Goal: Find specific page/section: Find specific page/section

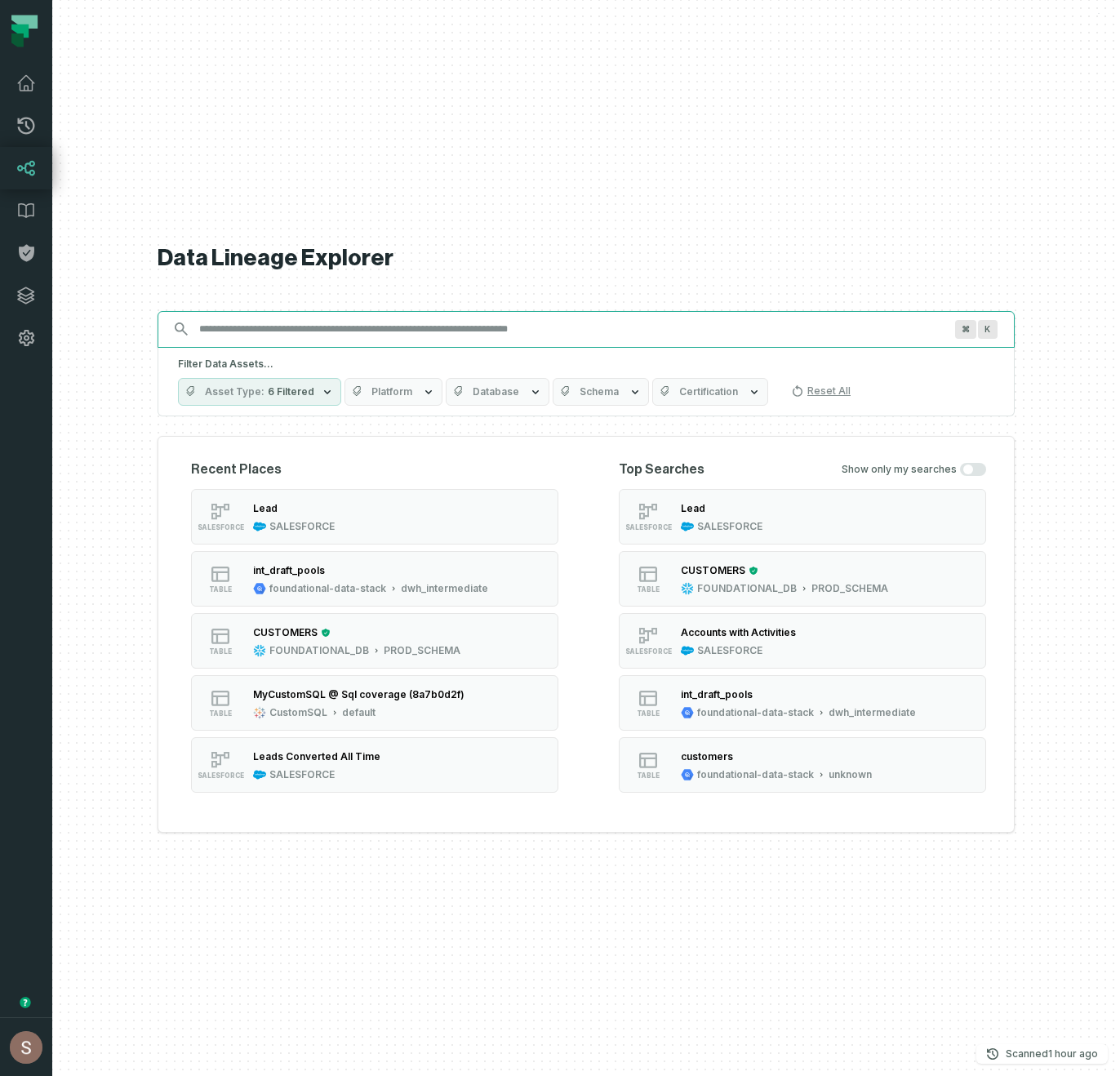
click at [278, 329] on input "Discovery Provider cmdk menu" at bounding box center [571, 329] width 764 height 26
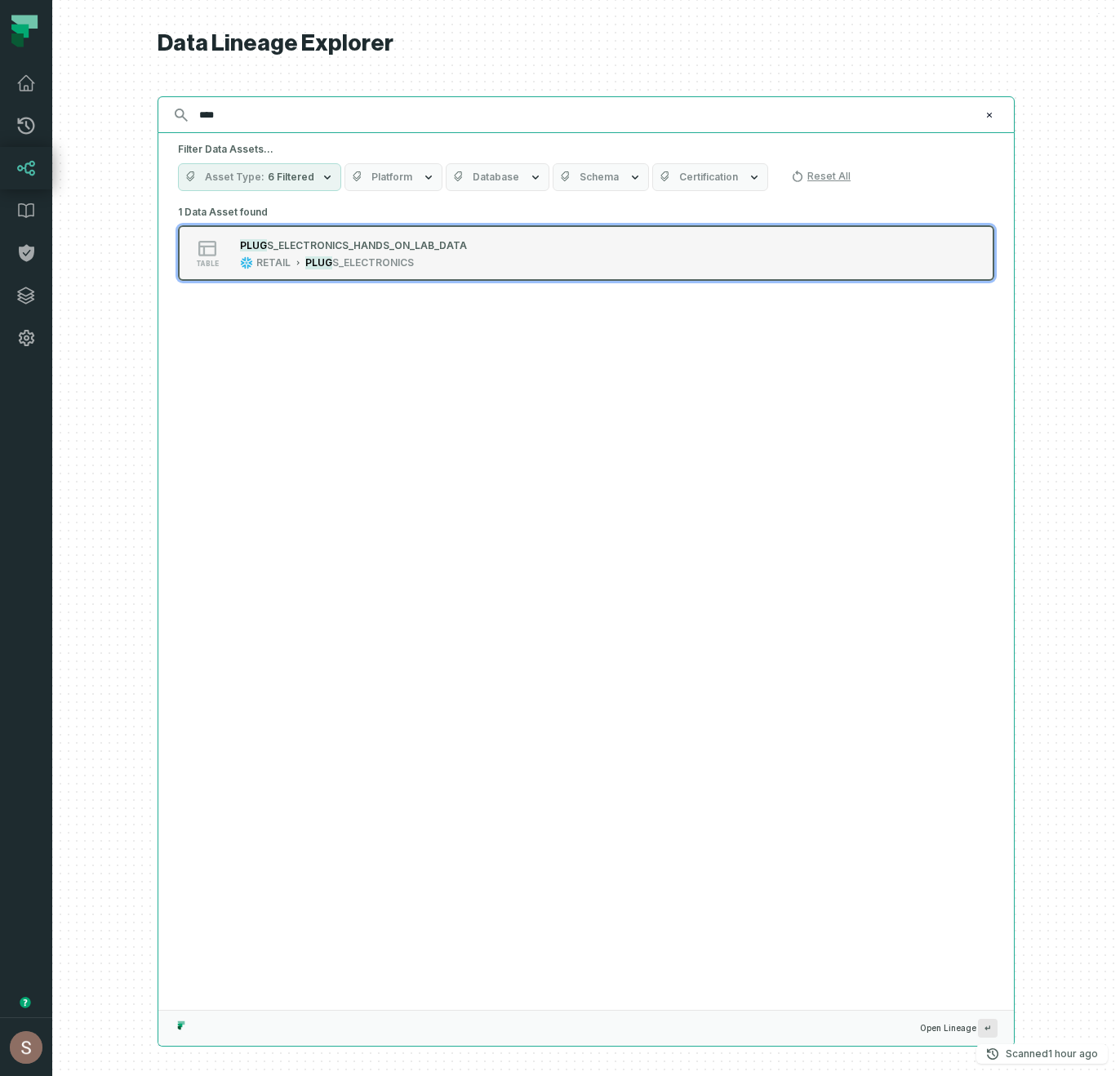
type input "****"
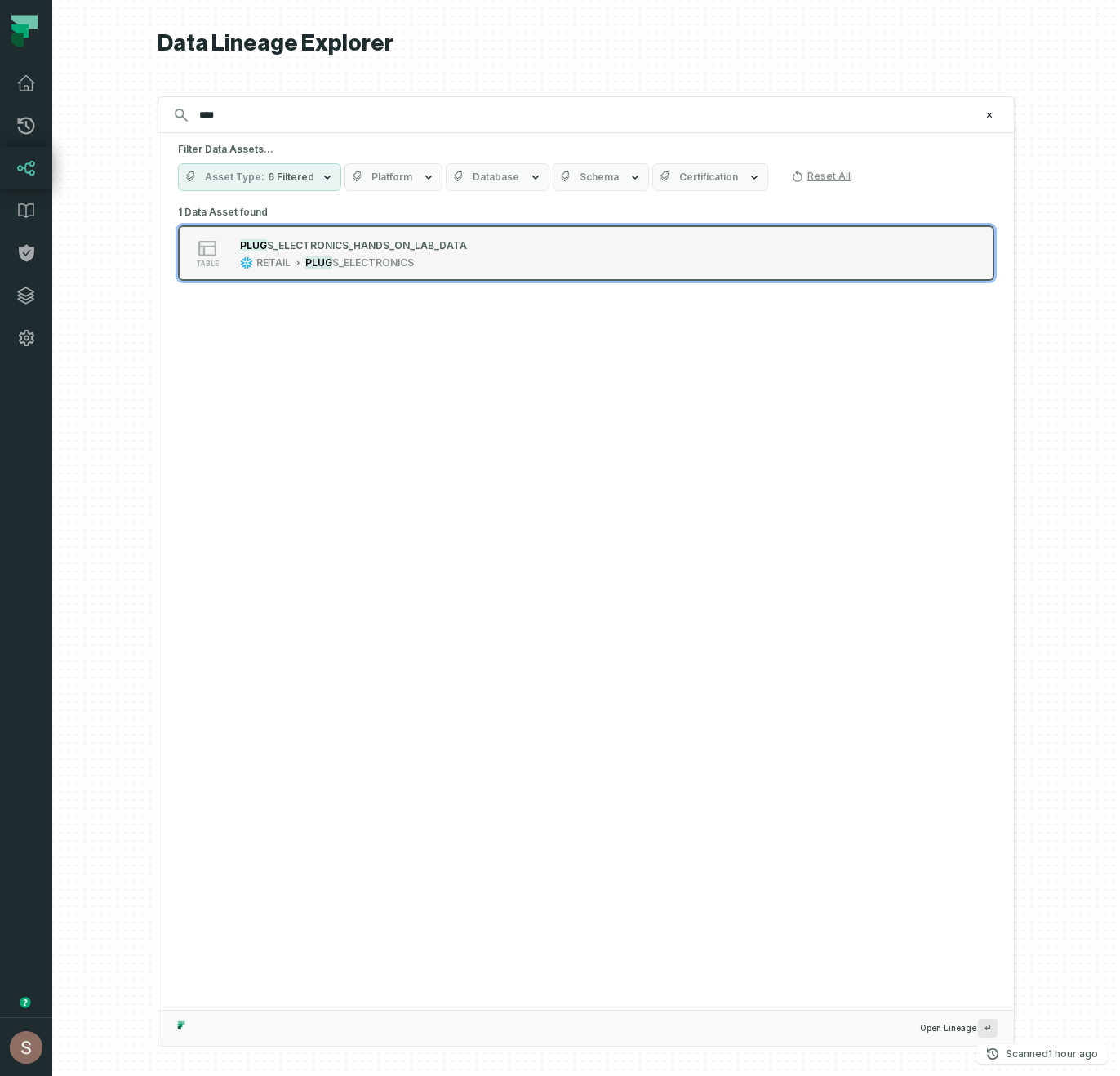
click at [528, 233] on button "table PLUG S_ELECTRONICS_HANDS_ON_LAB_DATA RETAIL PLUG S_ELECTRONICS" at bounding box center [585, 253] width 816 height 56
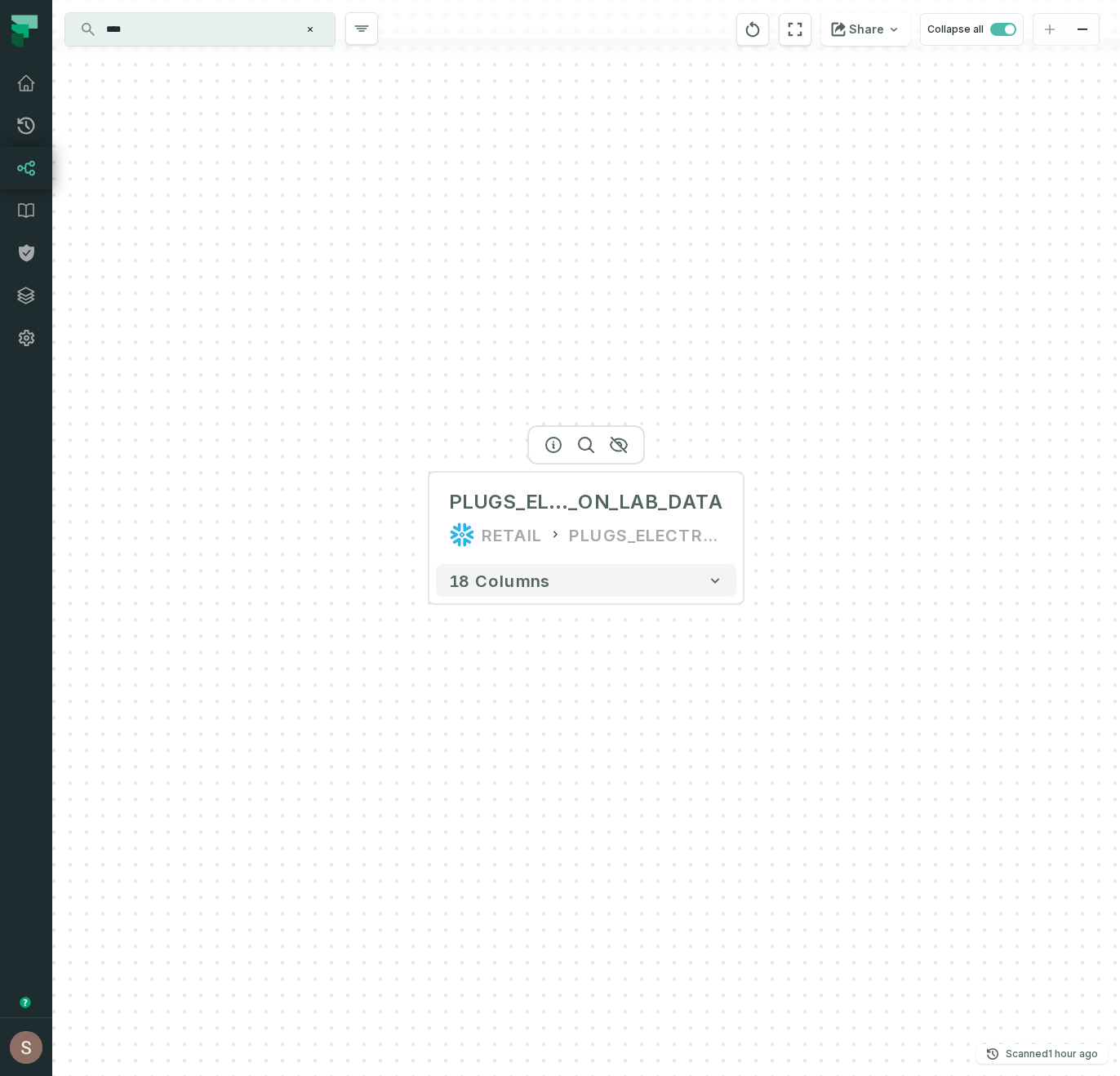
click at [620, 453] on div at bounding box center [586, 445] width 118 height 39
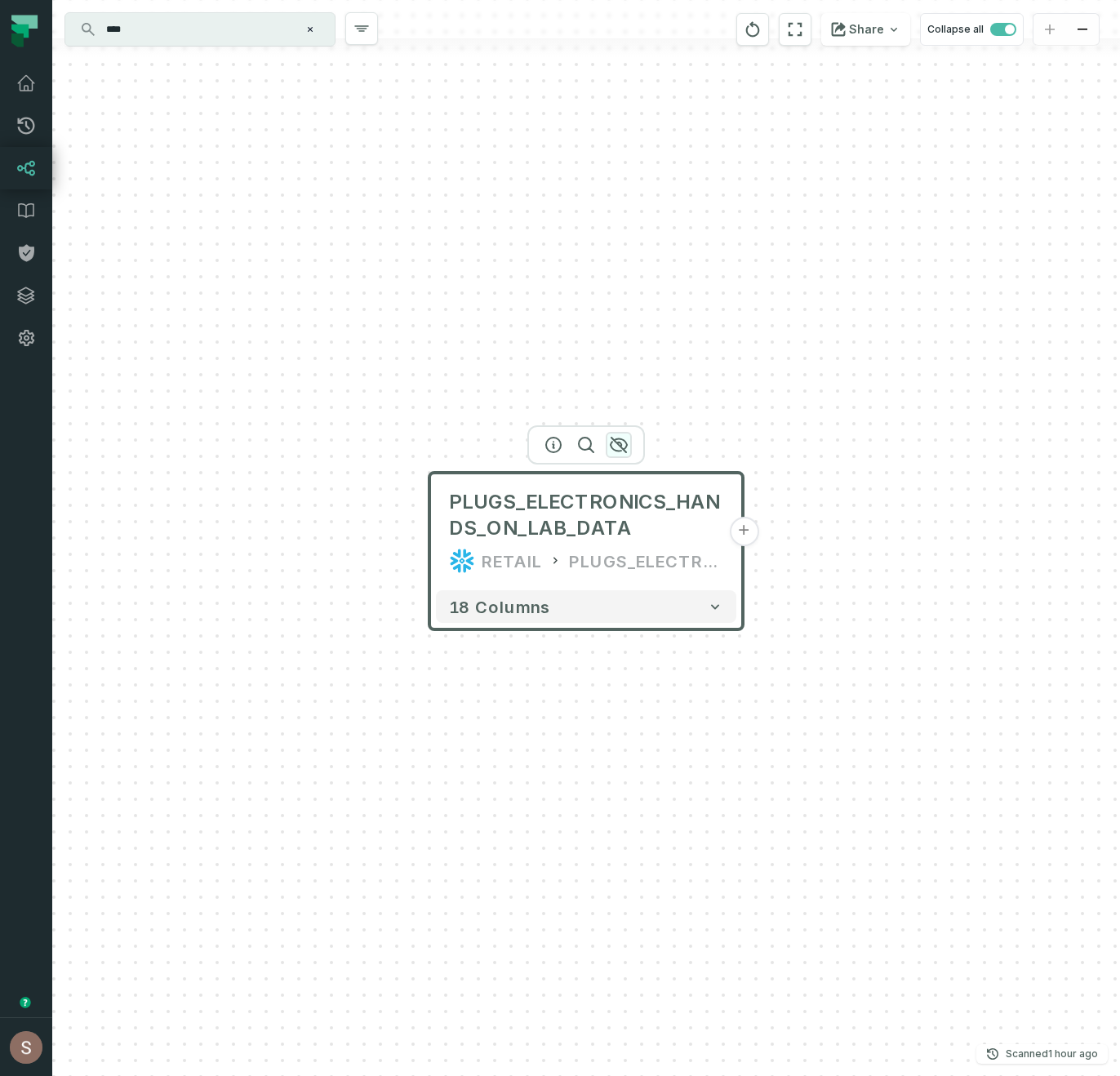
click at [620, 439] on icon "button" at bounding box center [619, 445] width 20 height 20
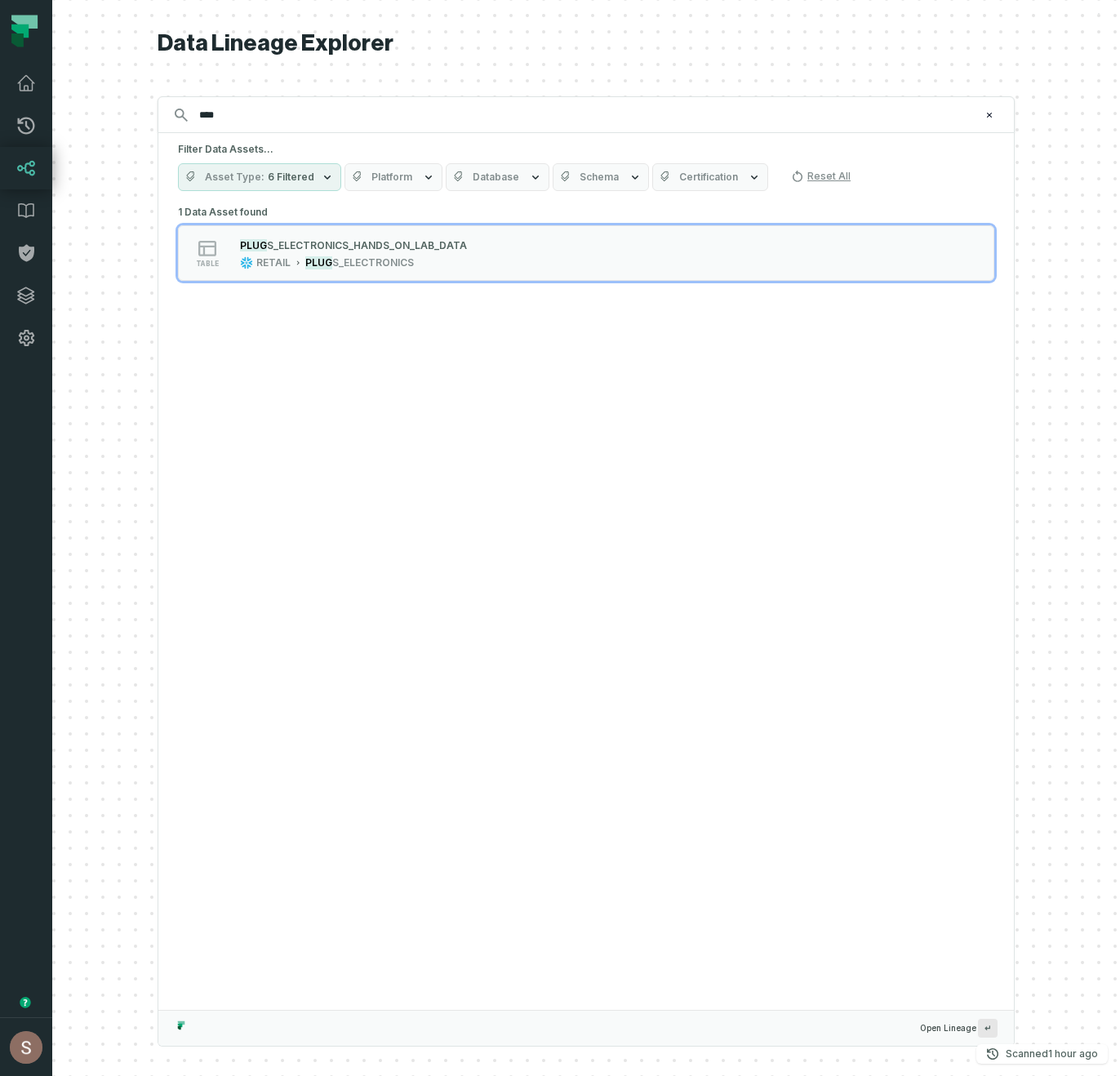
click at [314, 182] on button "Asset Type 6 Filtered" at bounding box center [259, 178] width 164 height 28
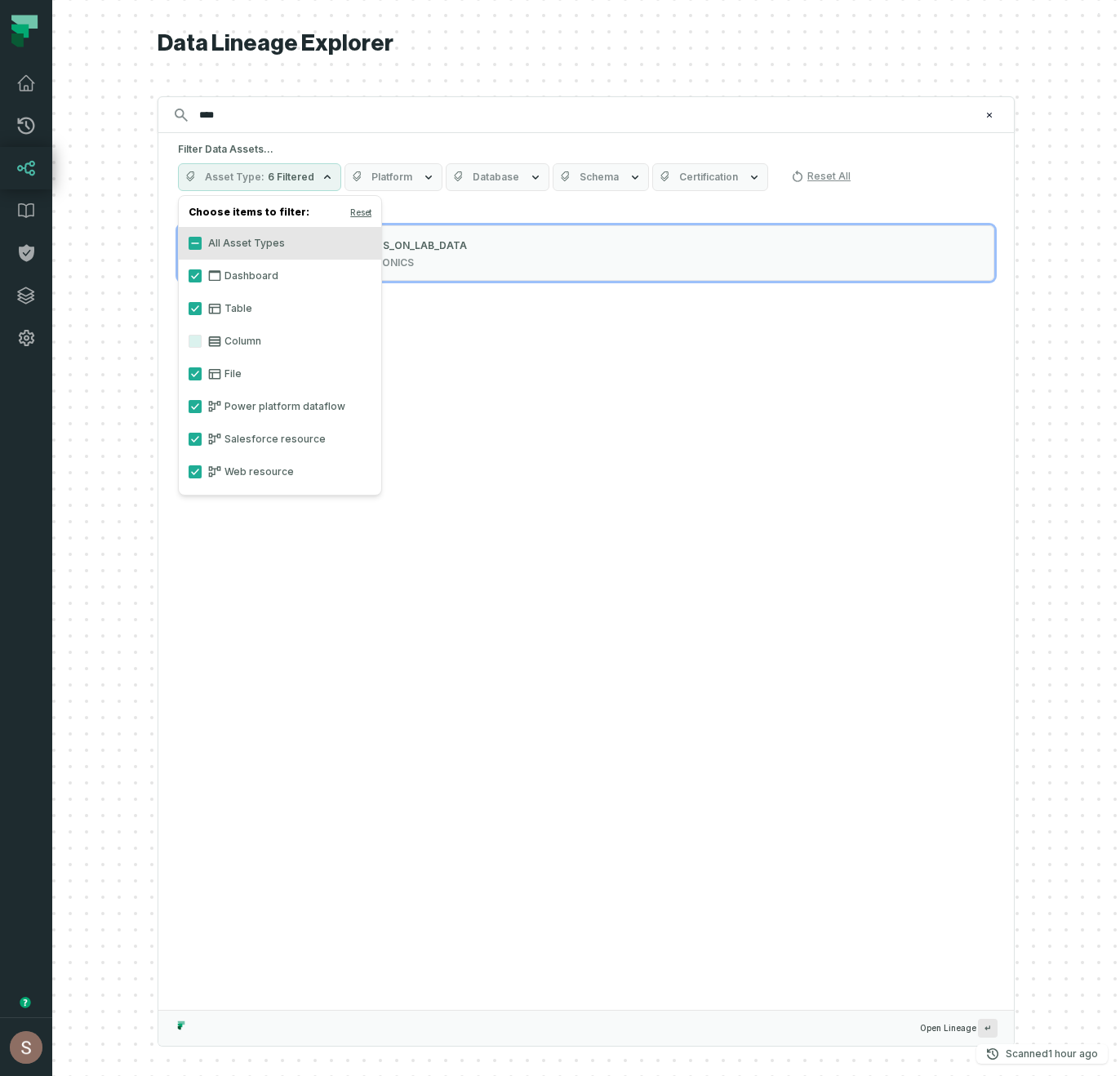
click at [500, 172] on span "Database" at bounding box center [495, 178] width 47 height 13
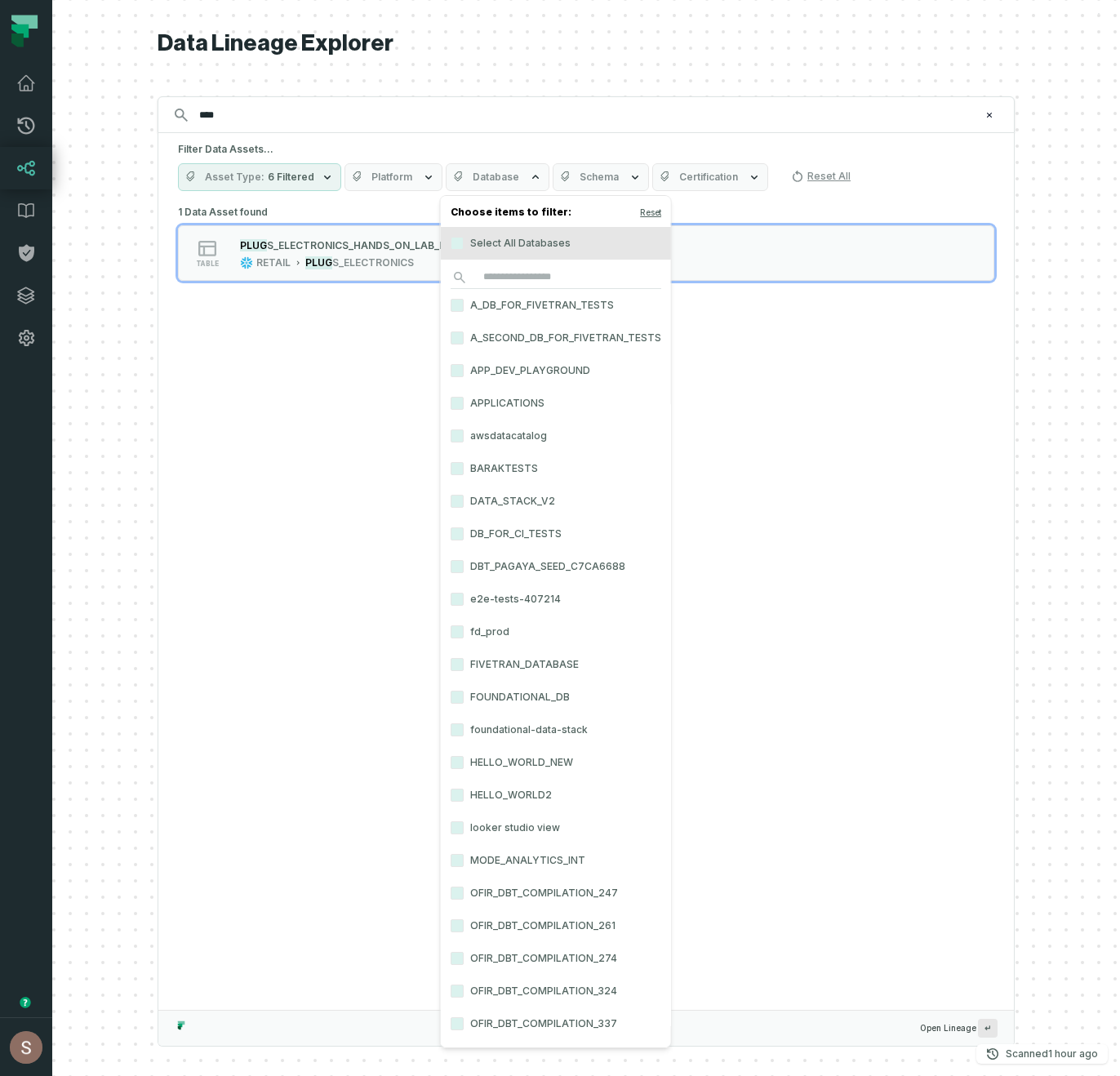
click at [391, 180] on span "Platform" at bounding box center [392, 178] width 41 height 13
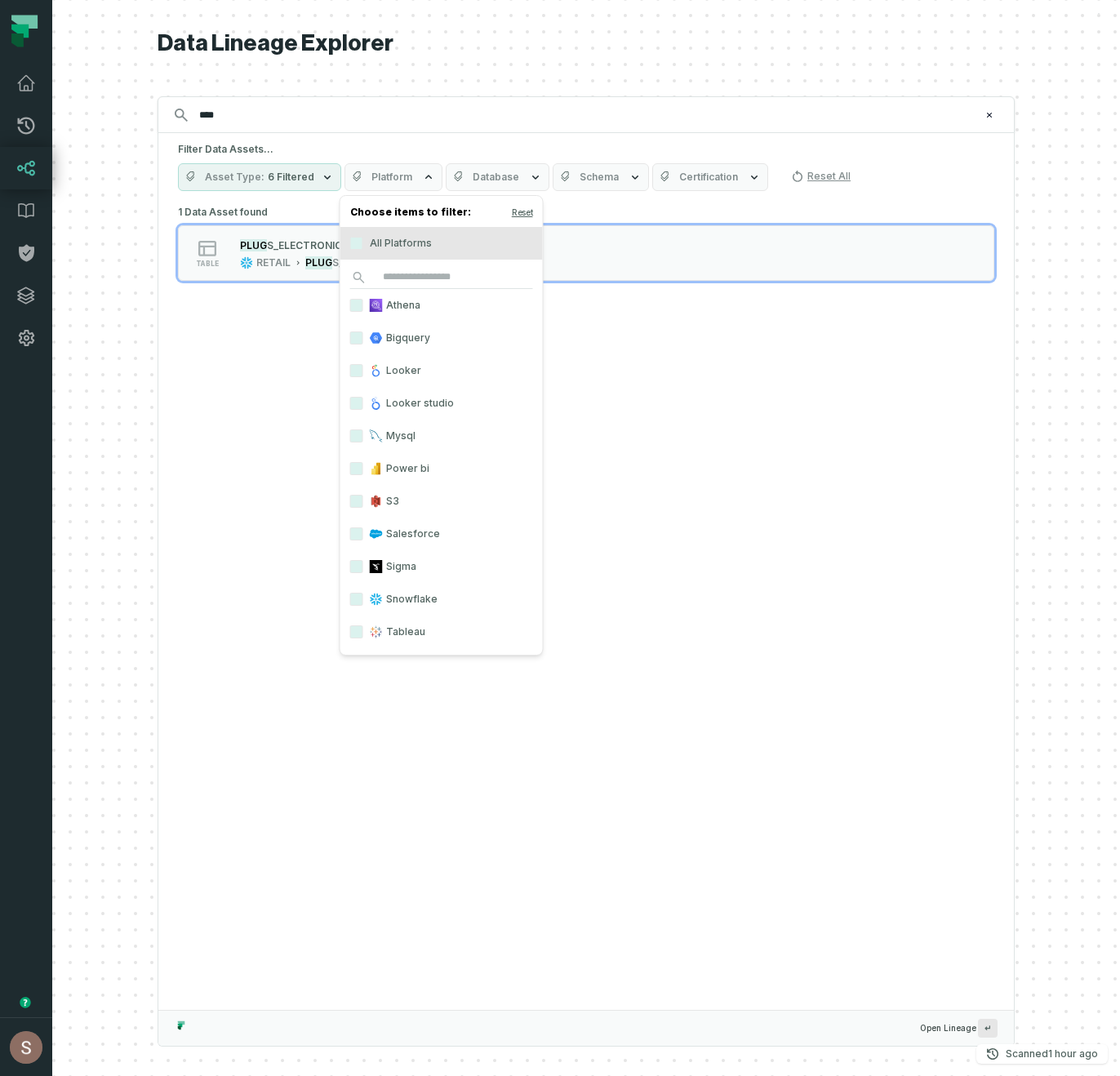
click at [432, 568] on label "Sigma" at bounding box center [441, 566] width 202 height 33
click at [363, 568] on button "Sigma" at bounding box center [357, 566] width 13 height 13
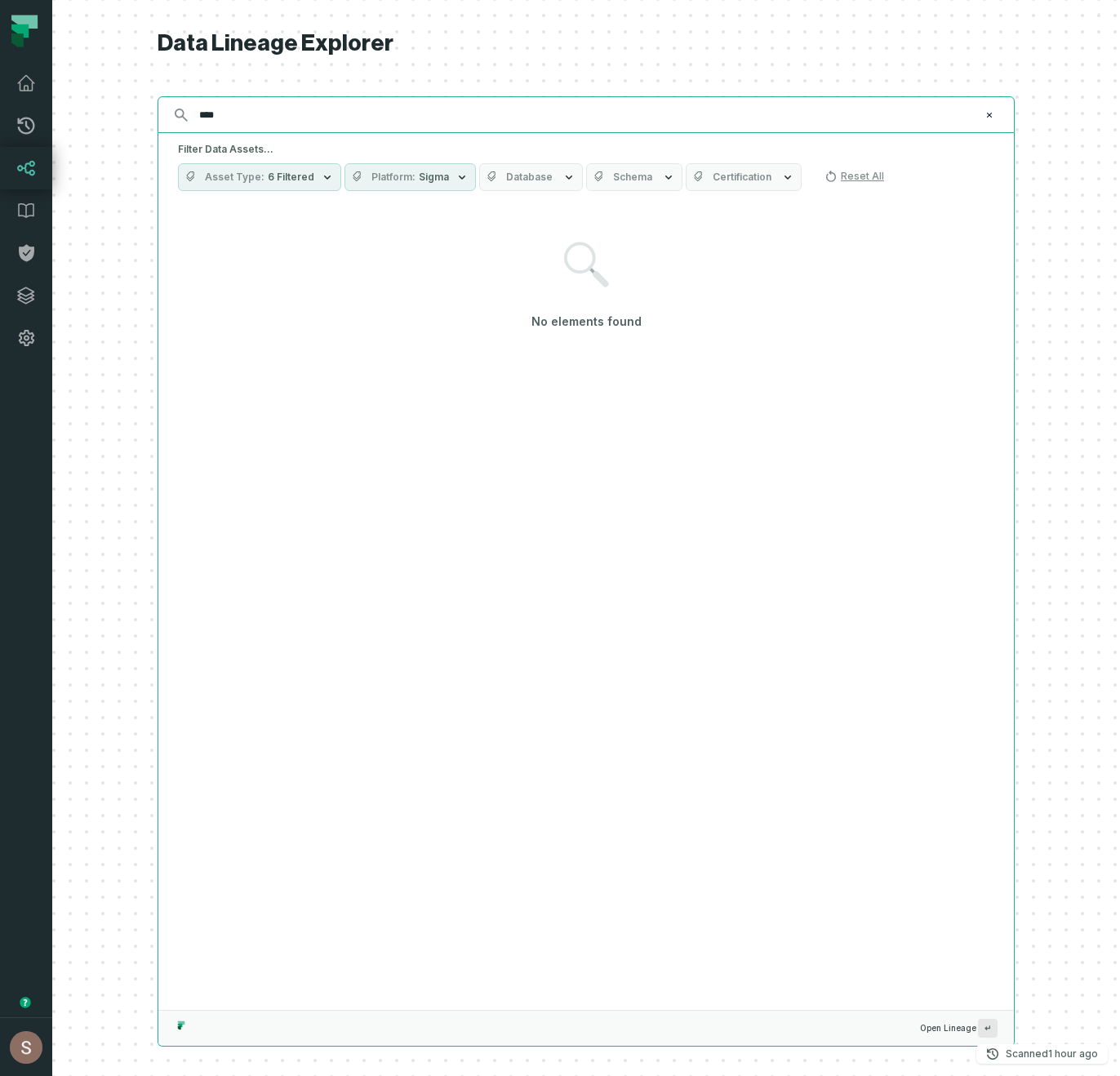
click at [355, 117] on input "****" at bounding box center [583, 115] width 790 height 26
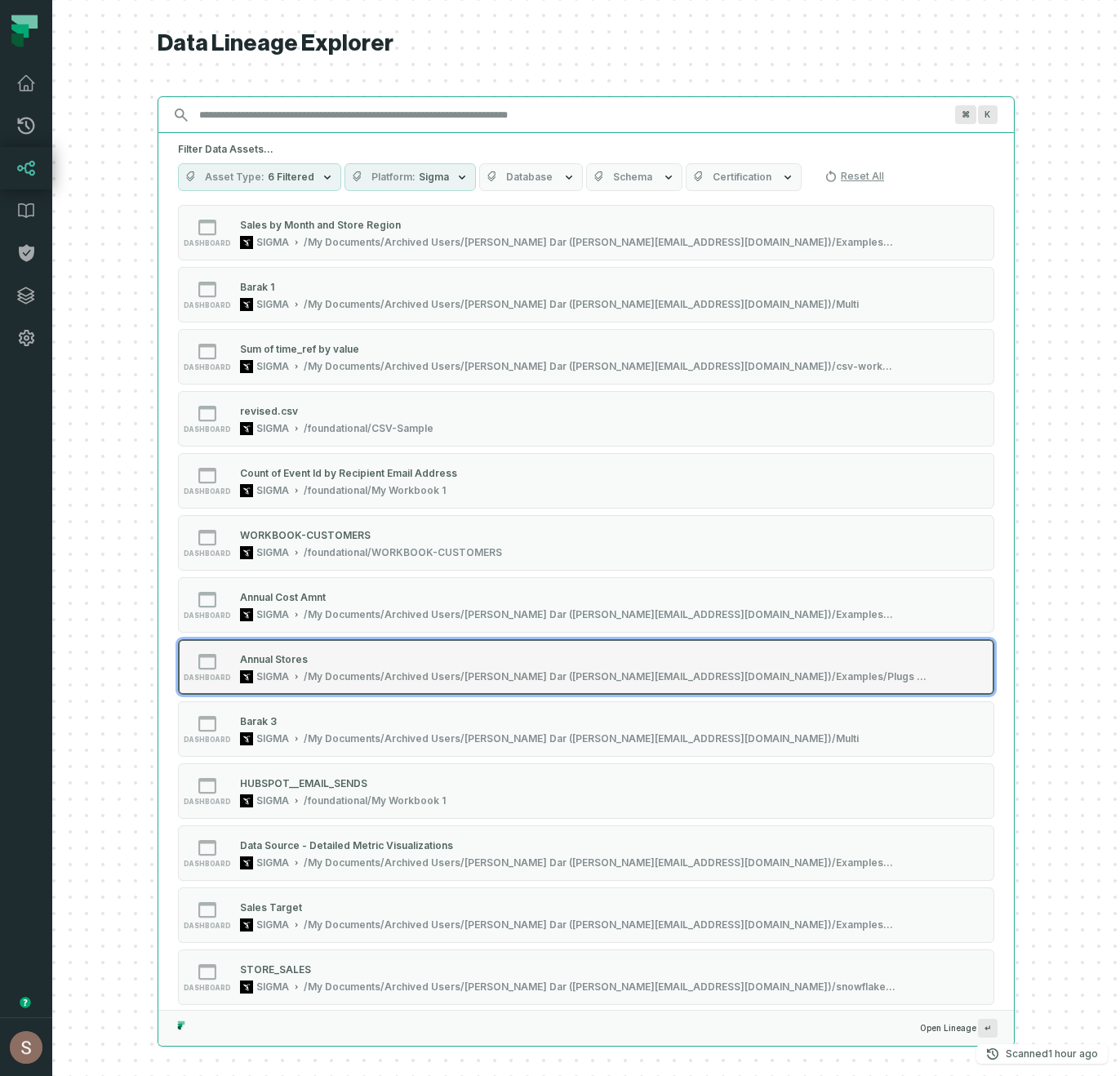
scroll to position [153, 0]
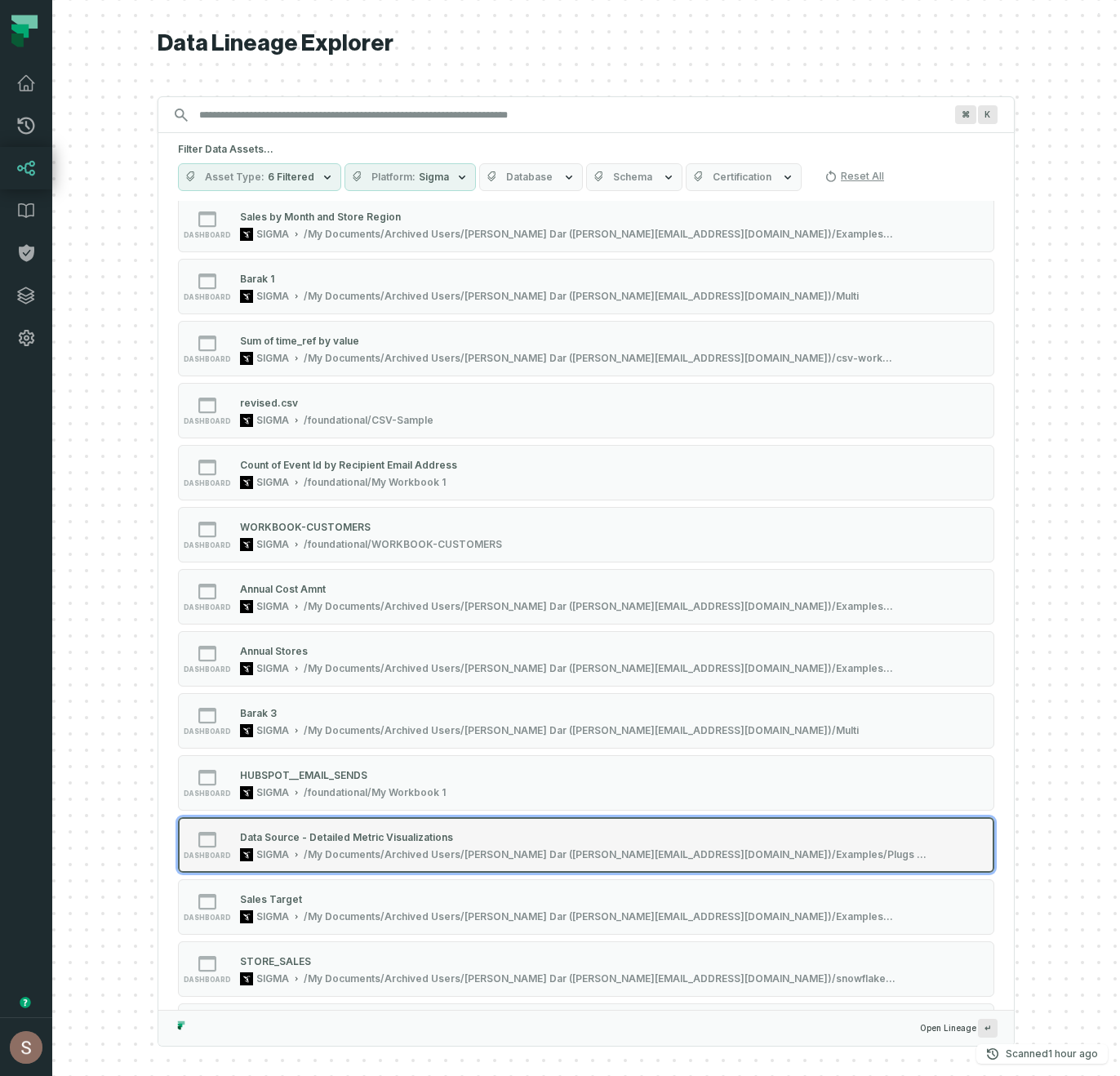
click at [516, 846] on div "Data Source - Detailed Metric Visualizations SIGMA /My Documents/Archived Users…" at bounding box center [584, 845] width 702 height 33
